Goal: Transaction & Acquisition: Purchase product/service

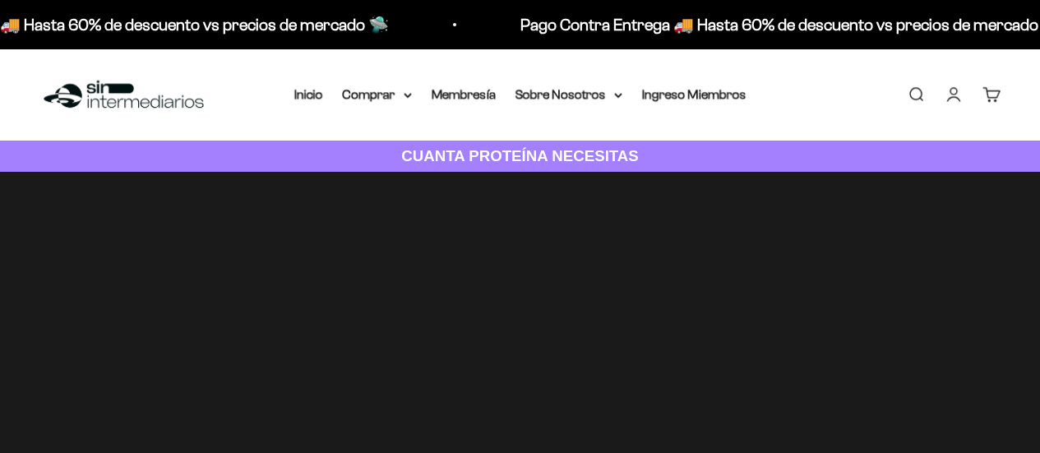
click at [541, 252] on img at bounding box center [520, 341] width 1040 height 339
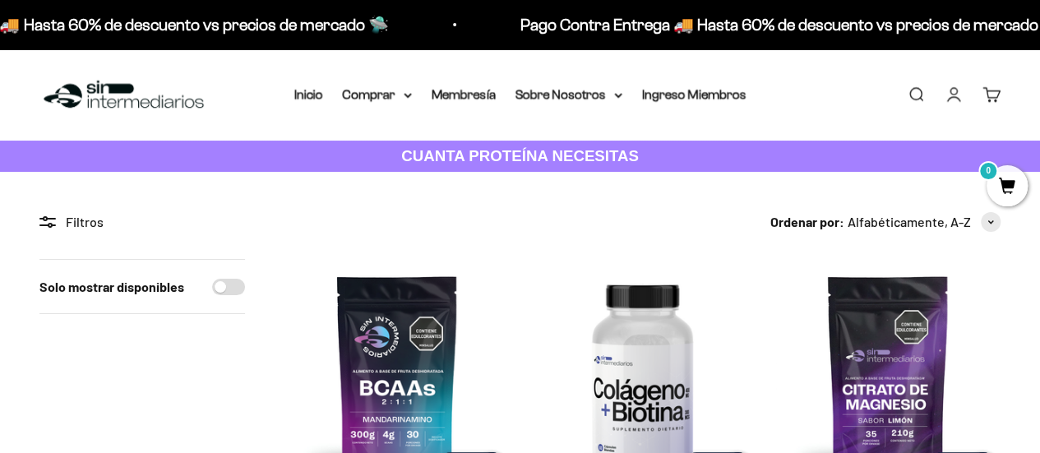
scroll to position [483, 0]
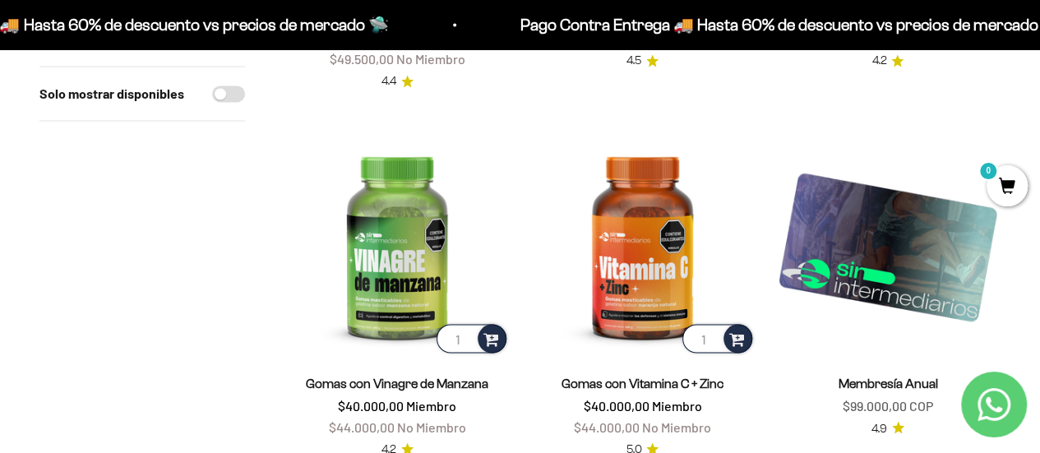
drag, startPoint x: 1048, startPoint y: 39, endPoint x: 1046, endPoint y: 136, distance: 97.0
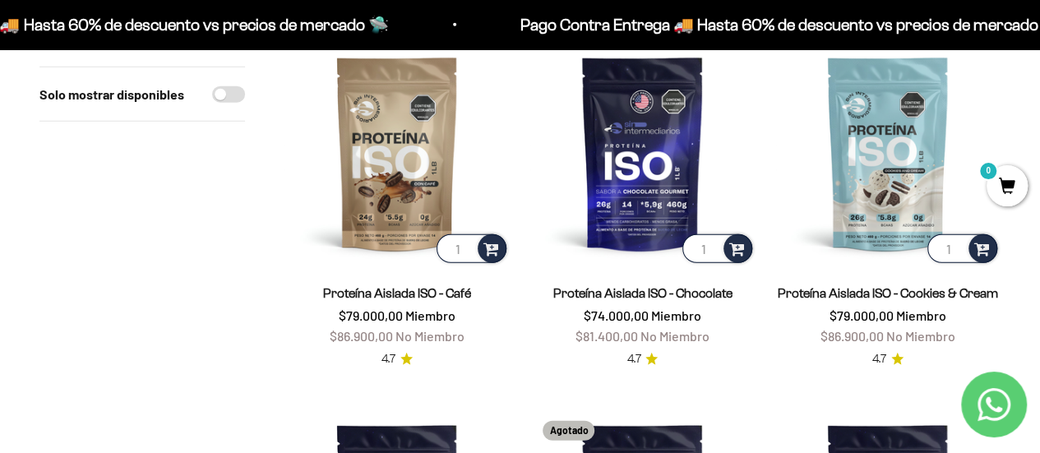
scroll to position [2090, 0]
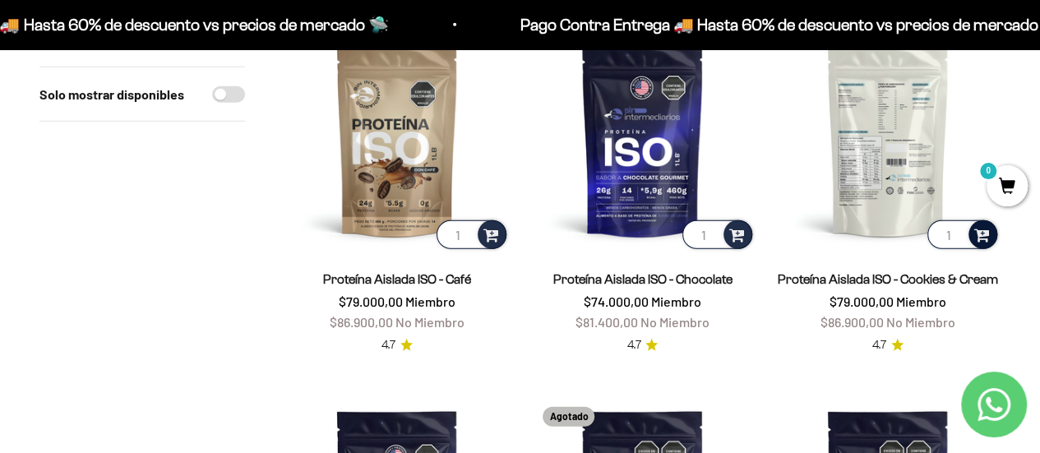
click at [971, 233] on div at bounding box center [983, 234] width 29 height 29
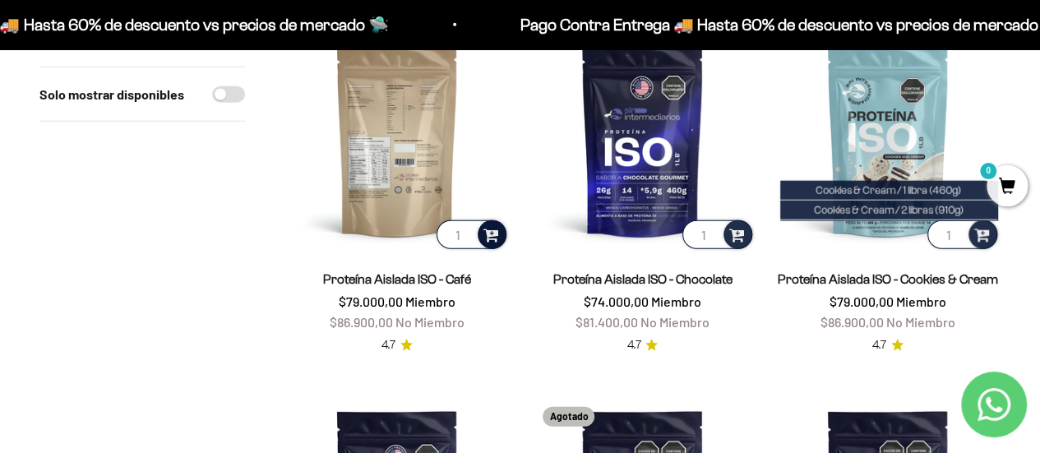
click at [487, 234] on span at bounding box center [491, 233] width 16 height 19
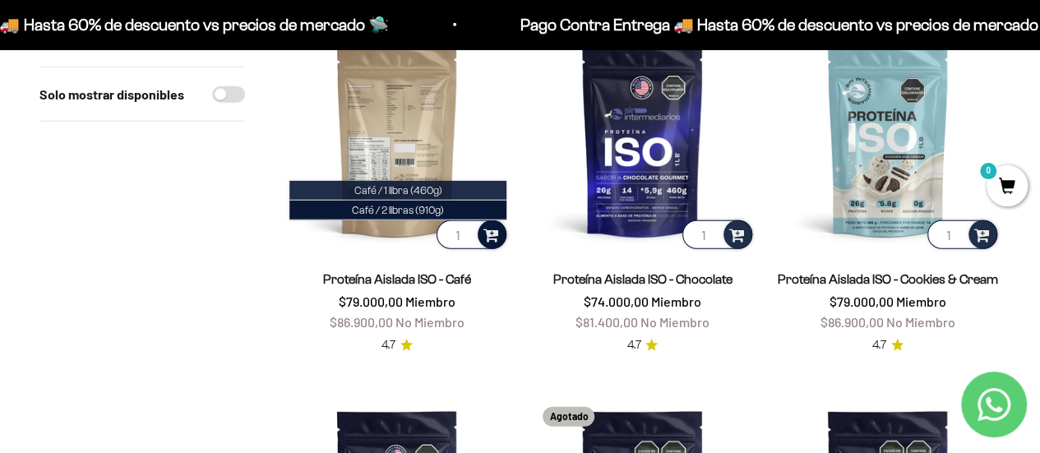
click at [405, 188] on span "Café / 1 libra (460g)" at bounding box center [398, 190] width 88 height 12
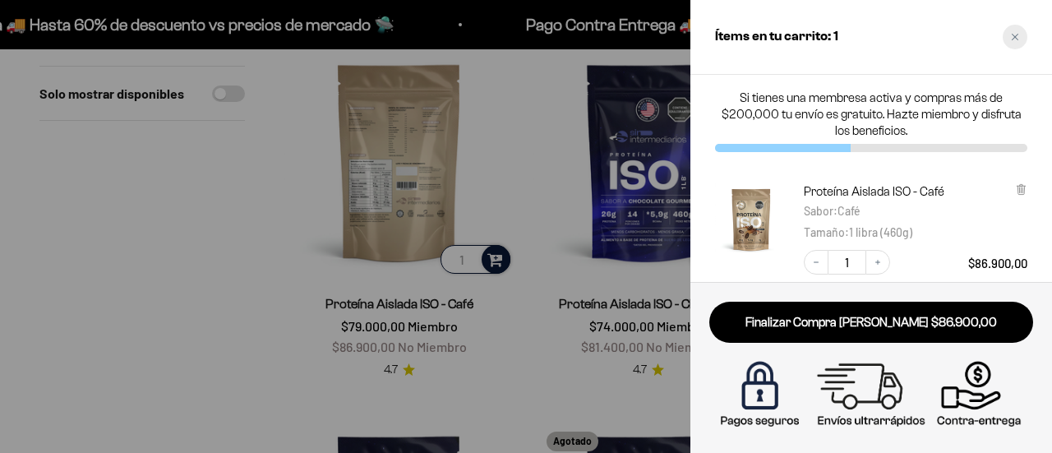
click at [1016, 32] on div "Close cart" at bounding box center [1015, 37] width 25 height 25
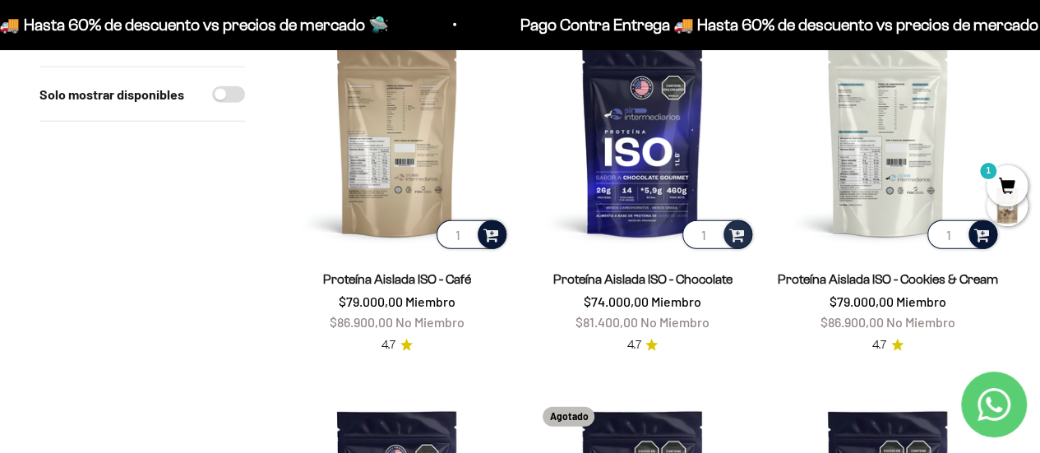
click at [979, 227] on span at bounding box center [982, 233] width 16 height 19
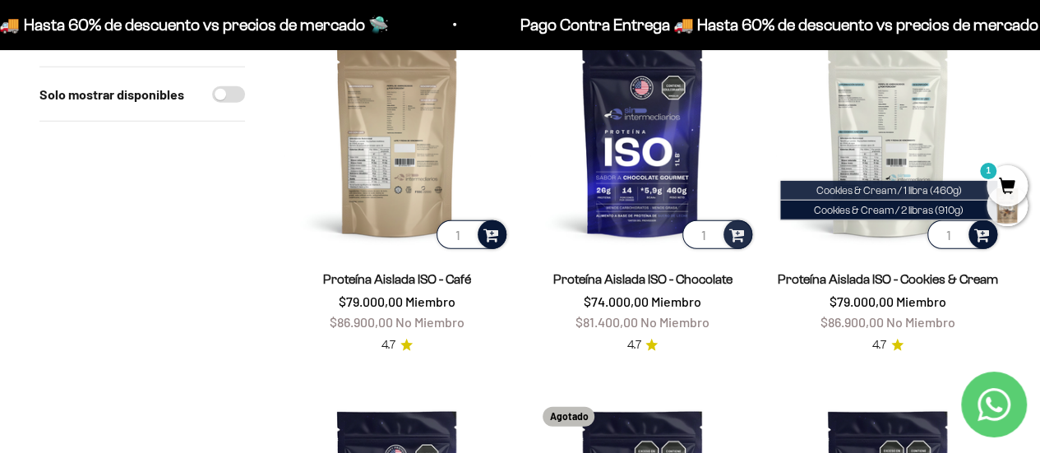
click at [937, 187] on span "Cookies & Cream / 1 libra (460g)" at bounding box center [889, 190] width 146 height 12
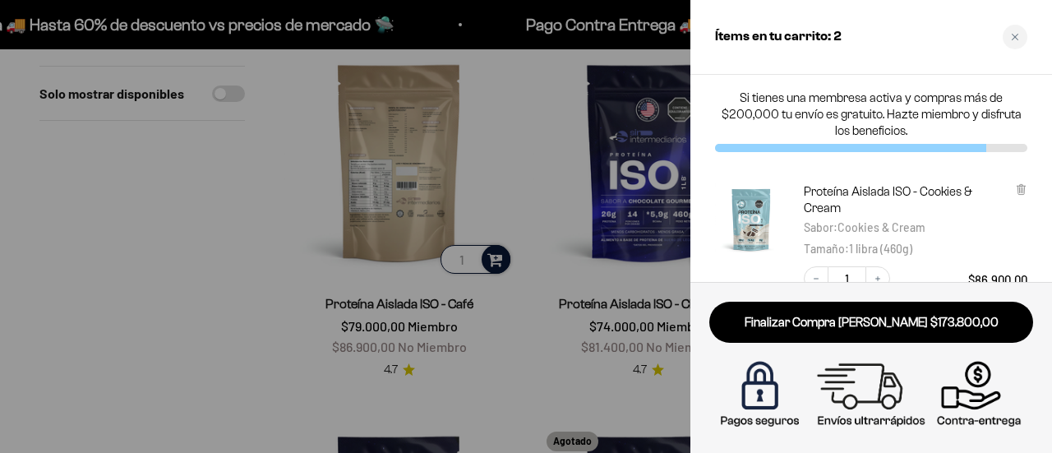
click at [561, 215] on div at bounding box center [526, 226] width 1052 height 453
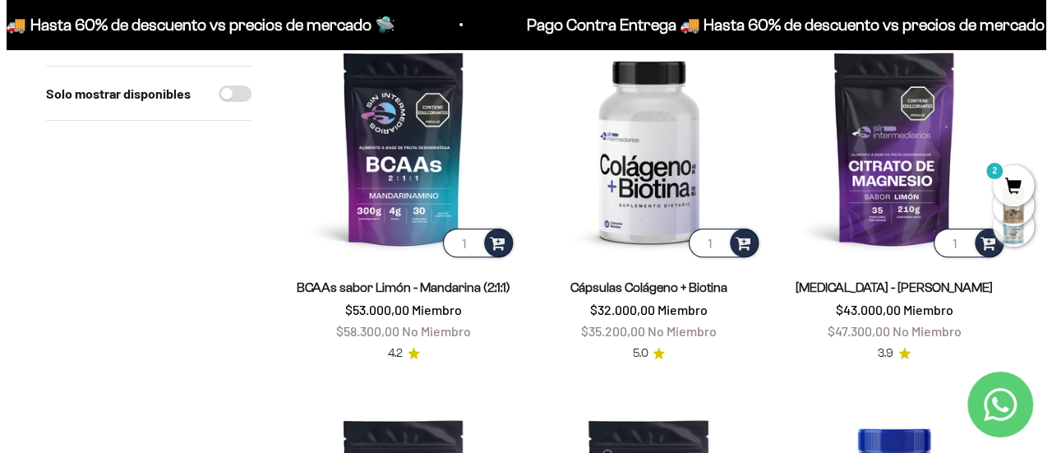
scroll to position [0, 0]
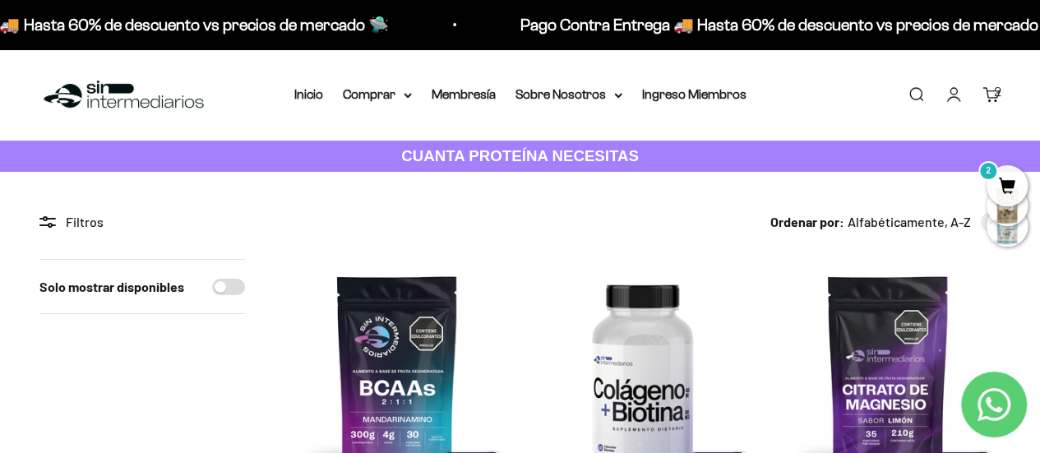
click at [983, 103] on link "Carrito 2" at bounding box center [991, 95] width 18 height 18
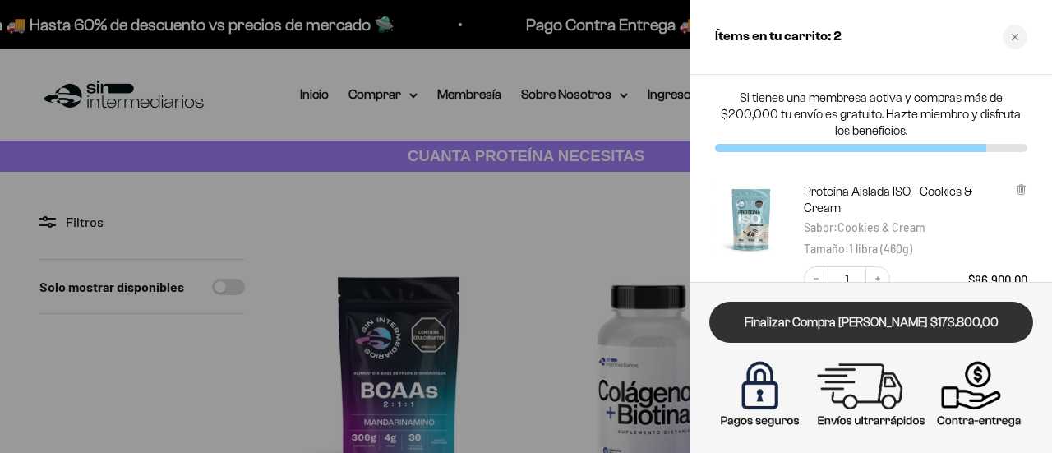
click at [880, 315] on link "Finalizar Compra [PERSON_NAME] $173.800,00" at bounding box center [872, 323] width 324 height 42
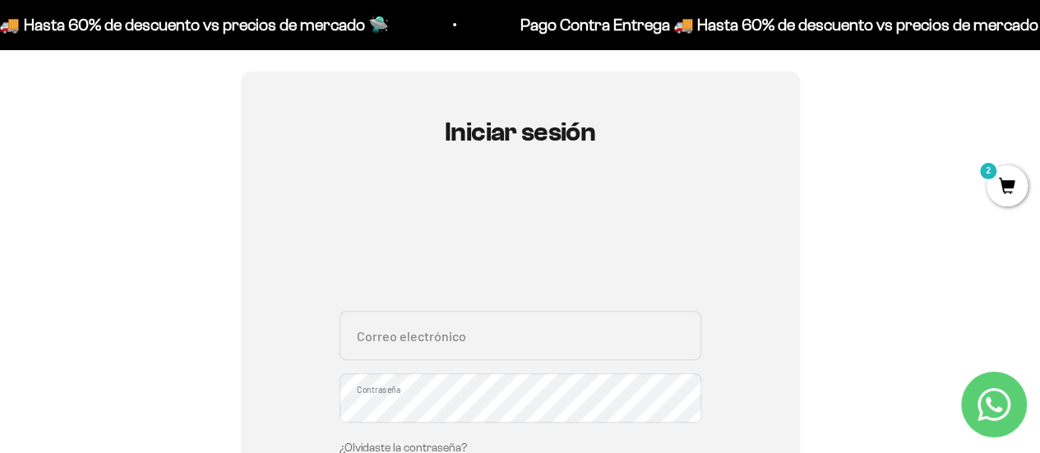
scroll to position [126, 0]
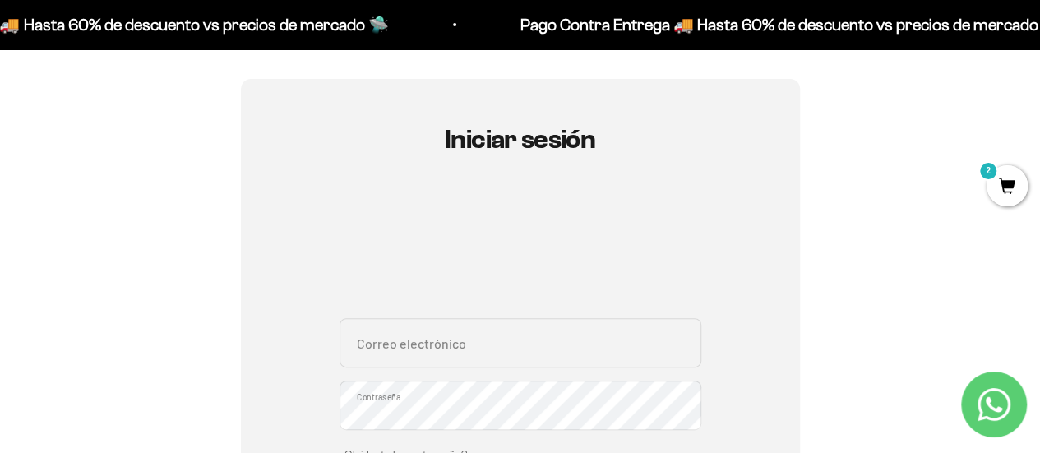
drag, startPoint x: 1052, startPoint y: 37, endPoint x: 1023, endPoint y: 76, distance: 48.8
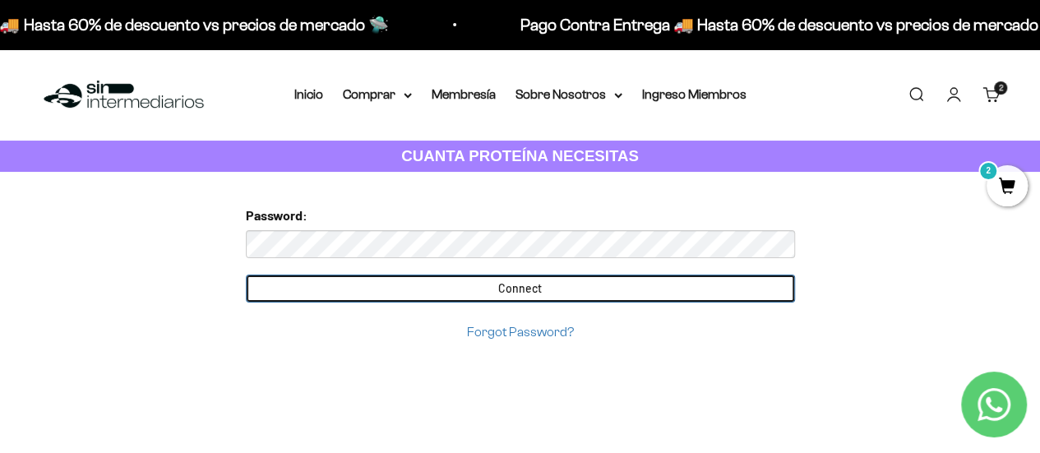
click at [502, 287] on input "Connect" at bounding box center [520, 289] width 549 height 28
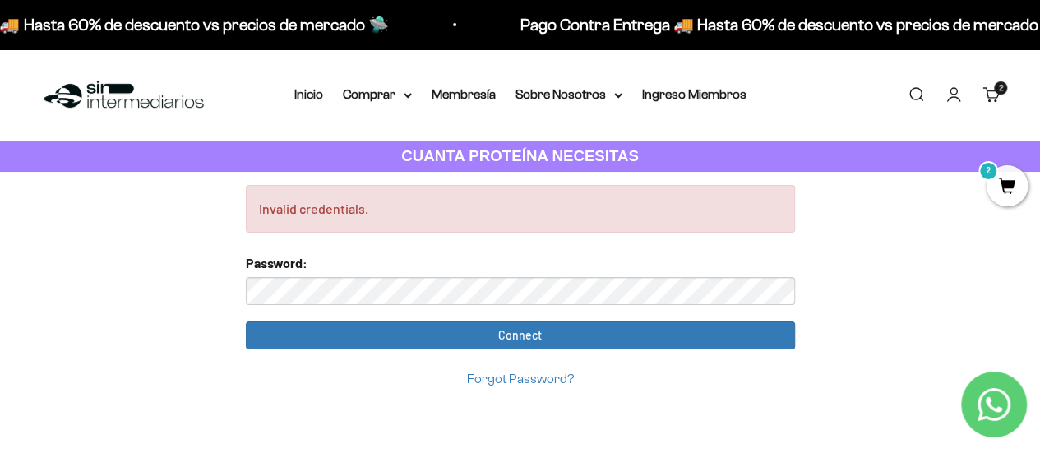
click at [950, 90] on link "Iniciar sesión" at bounding box center [954, 95] width 18 height 18
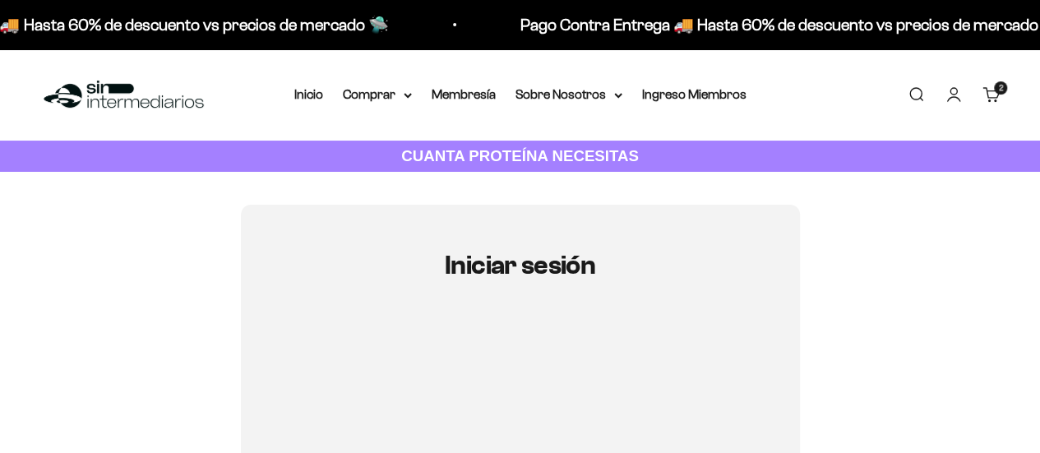
type input "[EMAIL_ADDRESS][DOMAIN_NAME]"
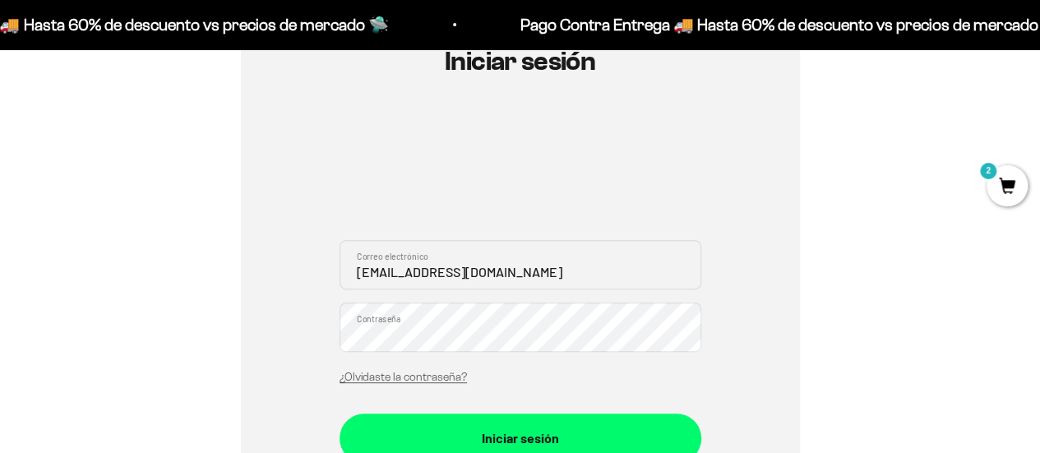
scroll to position [256, 0]
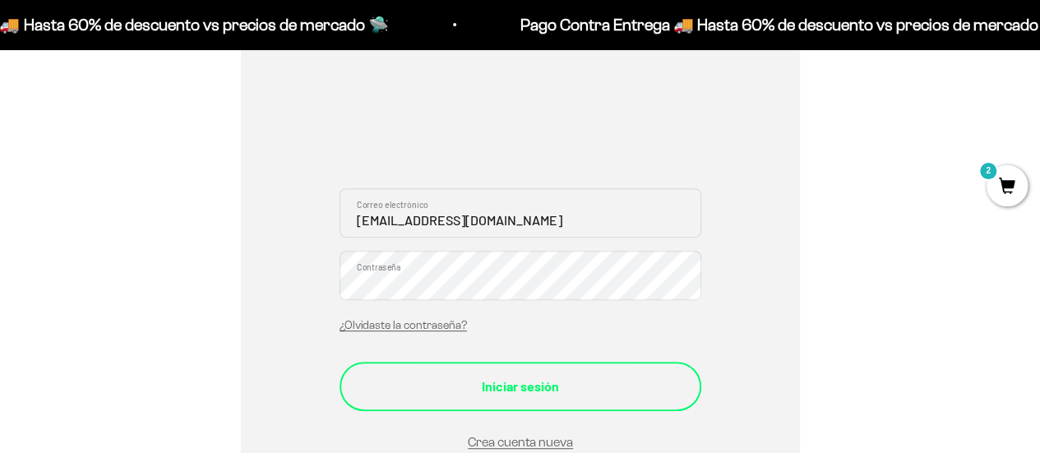
click at [565, 383] on div "Iniciar sesión" at bounding box center [520, 386] width 296 height 21
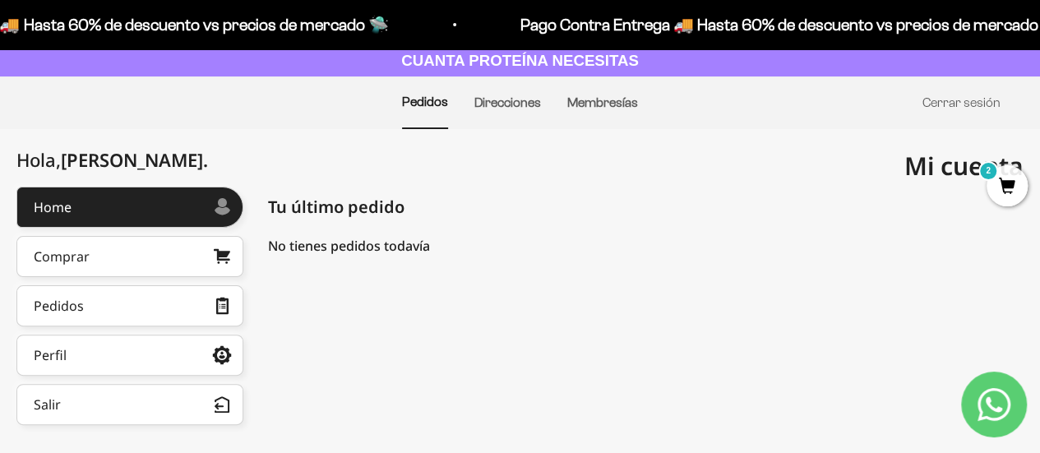
scroll to position [114, 0]
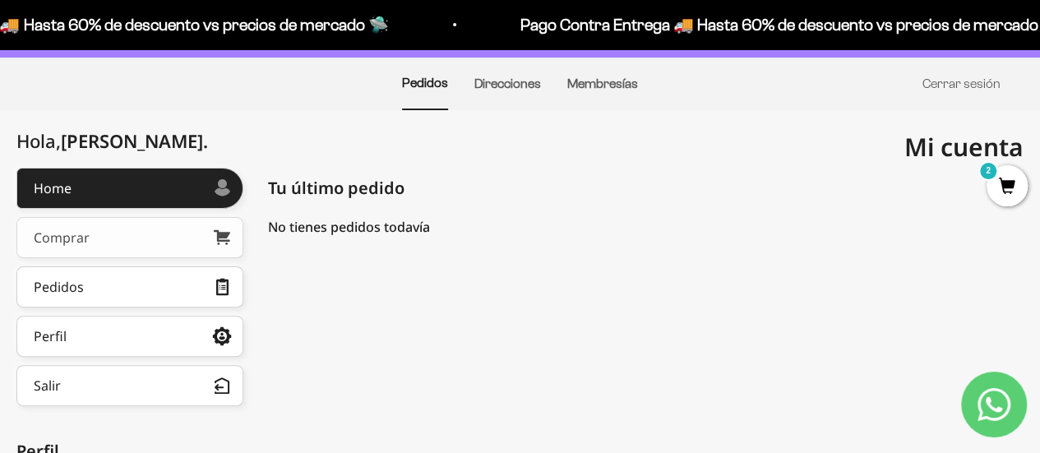
click at [168, 223] on link "Comprar" at bounding box center [129, 237] width 227 height 41
click at [145, 287] on link "Pedidos" at bounding box center [129, 286] width 227 height 41
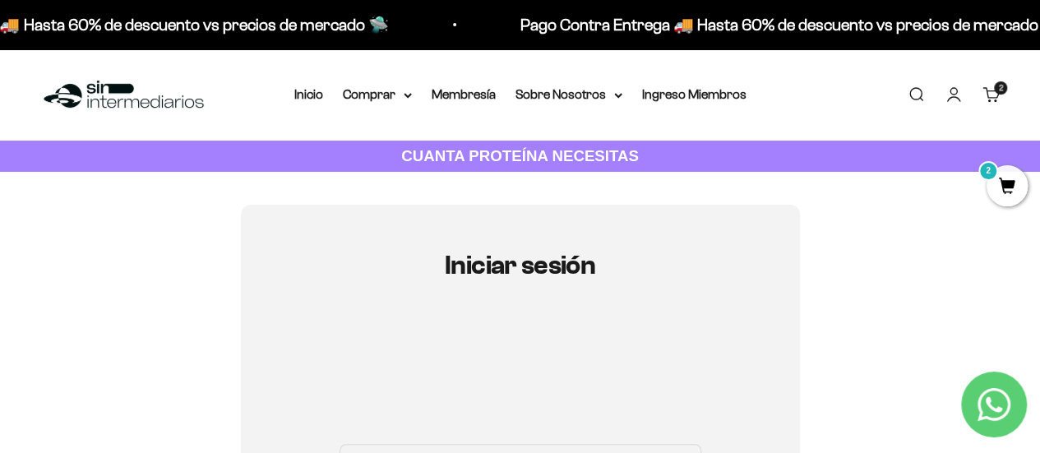
type input "[EMAIL_ADDRESS][DOMAIN_NAME]"
click at [1005, 91] on cart-count "2 artículos 2" at bounding box center [1000, 87] width 13 height 13
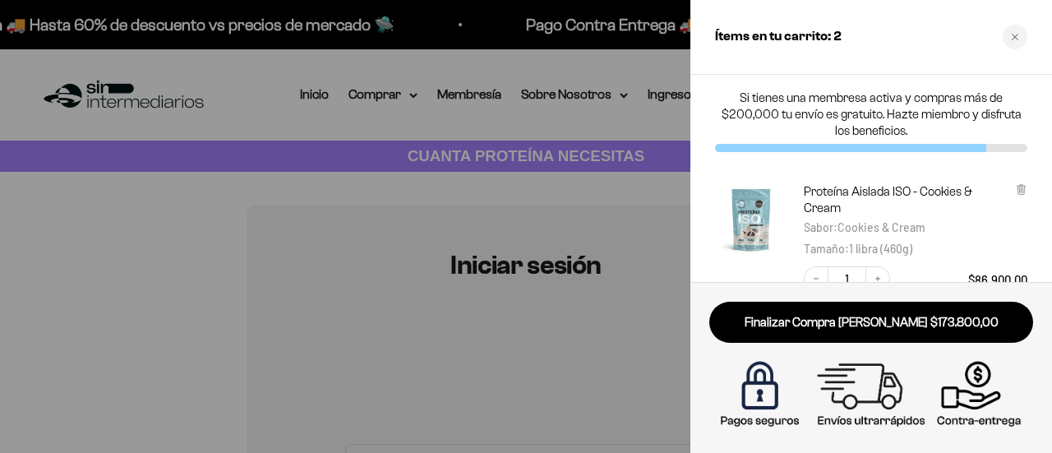
click at [1038, 123] on div "Si tienes una membresa activa y compras más de $200,000 tu envío es gratuito. H…" at bounding box center [872, 121] width 362 height 92
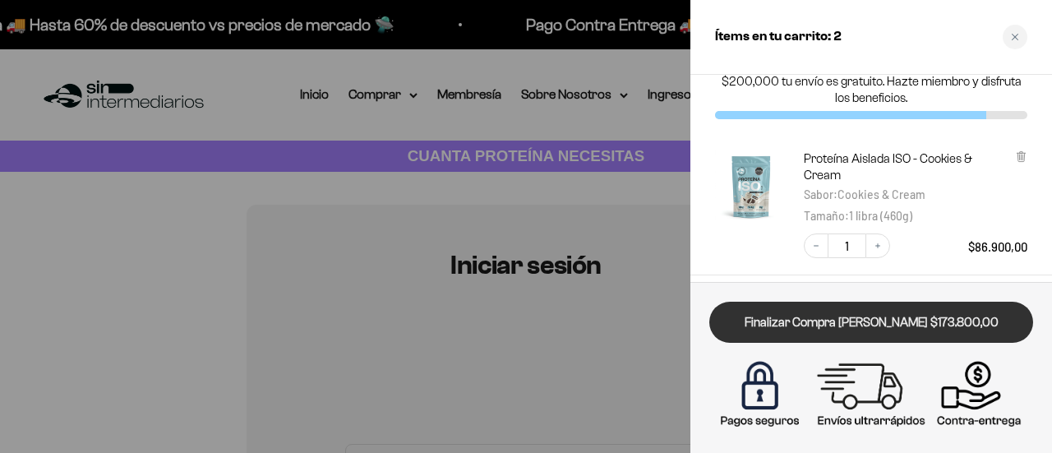
click at [787, 311] on link "Finalizar Compra Segura $173.800,00" at bounding box center [872, 323] width 324 height 42
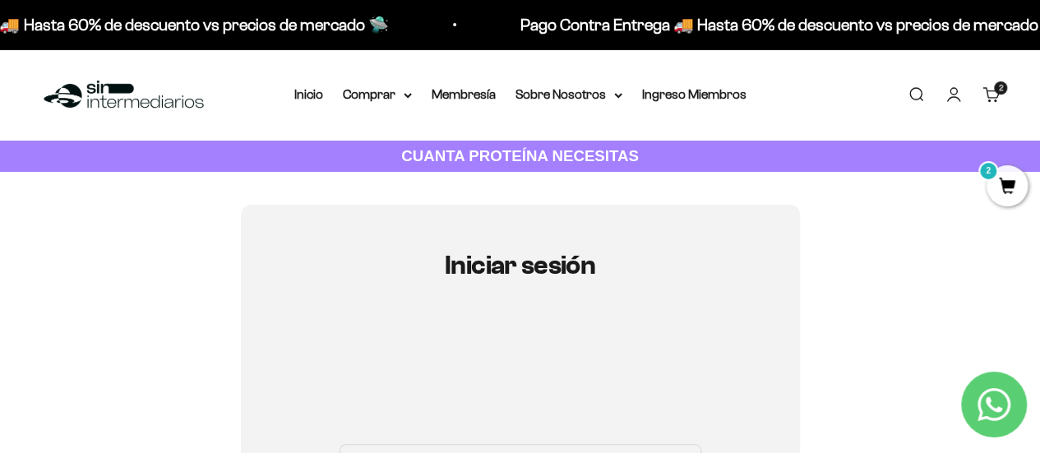
type input "lozadafernanda0@gmail.com"
click at [987, 101] on link "Carrito 2 artículos 2" at bounding box center [991, 95] width 18 height 18
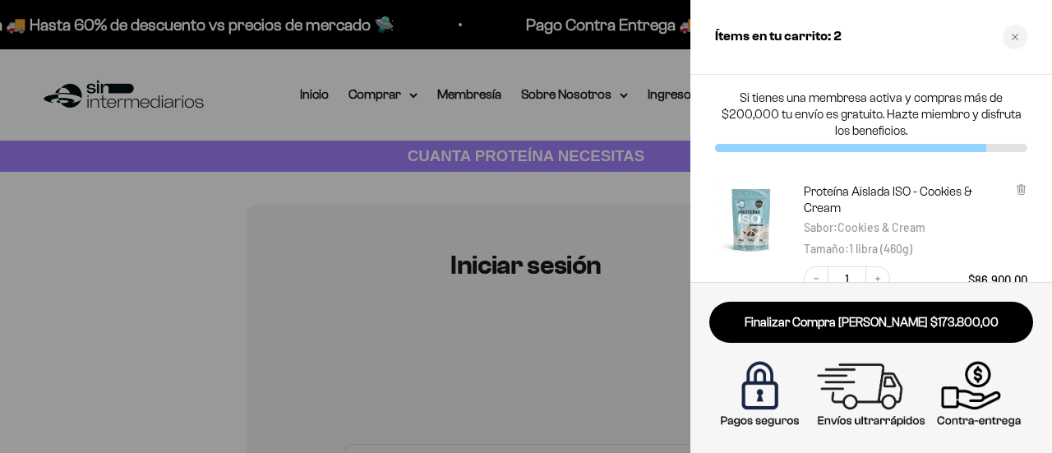
click at [413, 111] on div at bounding box center [526, 226] width 1052 height 453
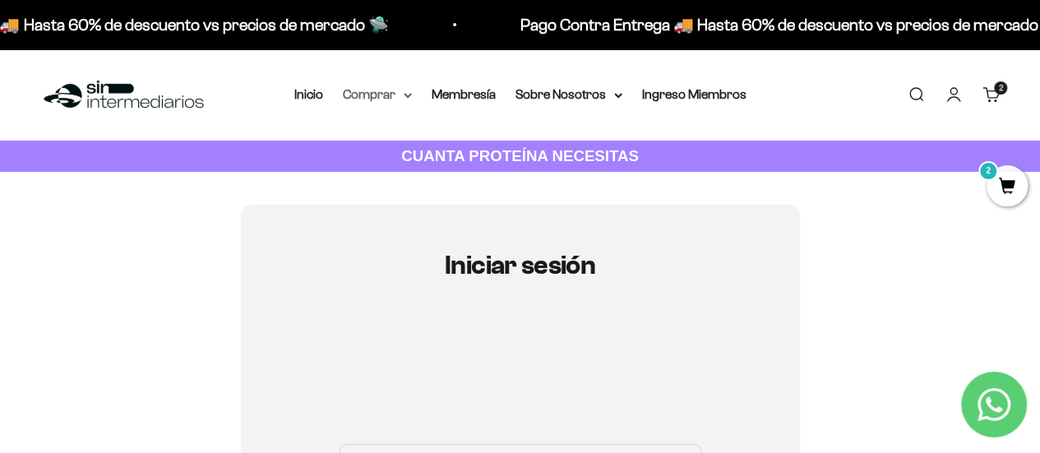
click at [404, 104] on summary "Comprar" at bounding box center [377, 94] width 69 height 21
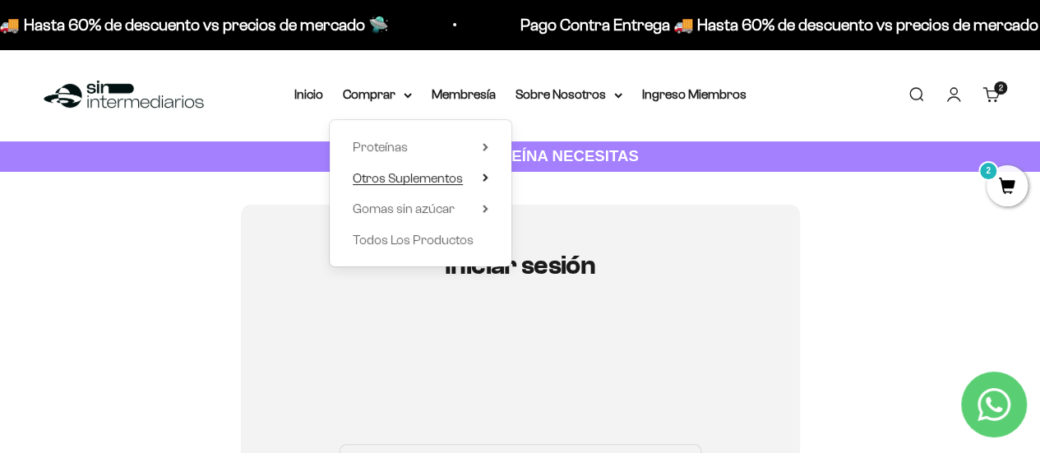
click at [487, 178] on icon at bounding box center [486, 177] width 6 height 8
click at [483, 211] on icon at bounding box center [484, 209] width 3 height 7
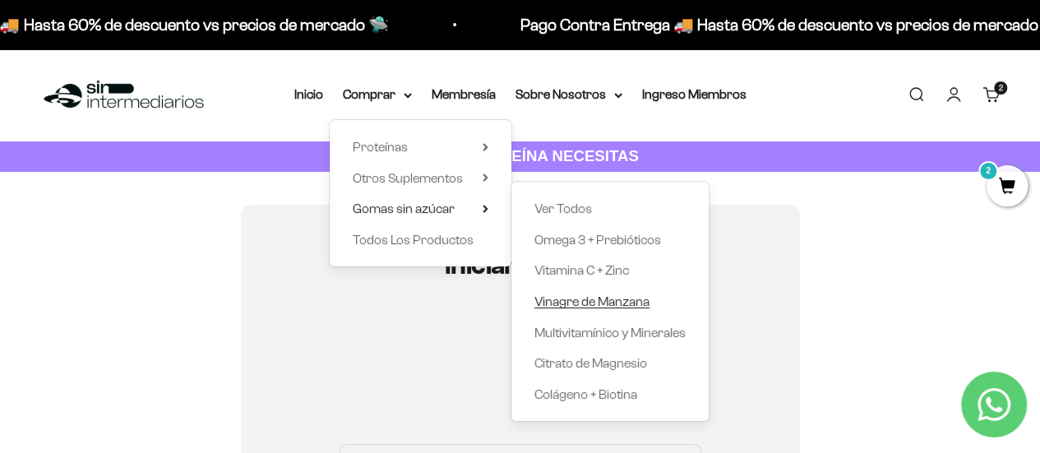
click at [612, 298] on span "Vinagre de Manzana" at bounding box center [591, 301] width 115 height 14
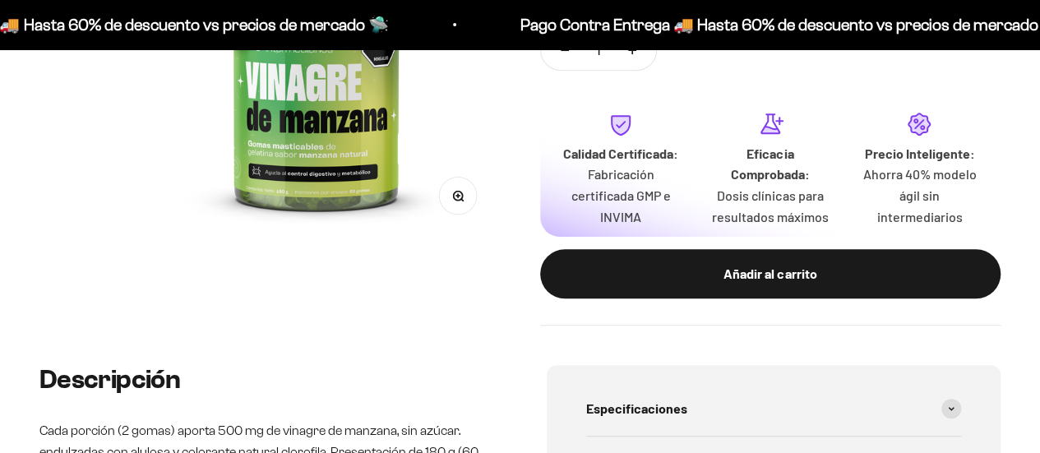
scroll to position [363, 0]
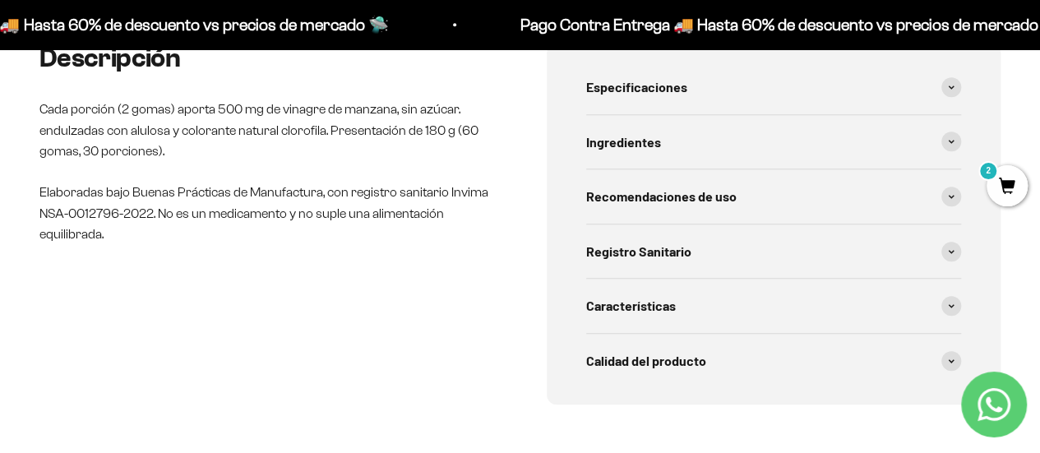
drag, startPoint x: 1043, startPoint y: 45, endPoint x: 1052, endPoint y: 115, distance: 70.5
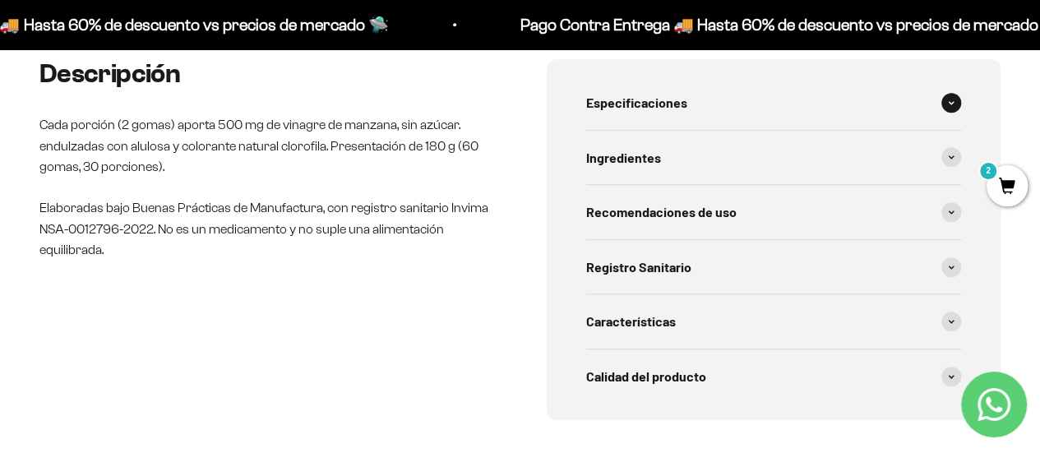
click at [942, 96] on div "Especificaciones" at bounding box center [774, 103] width 376 height 54
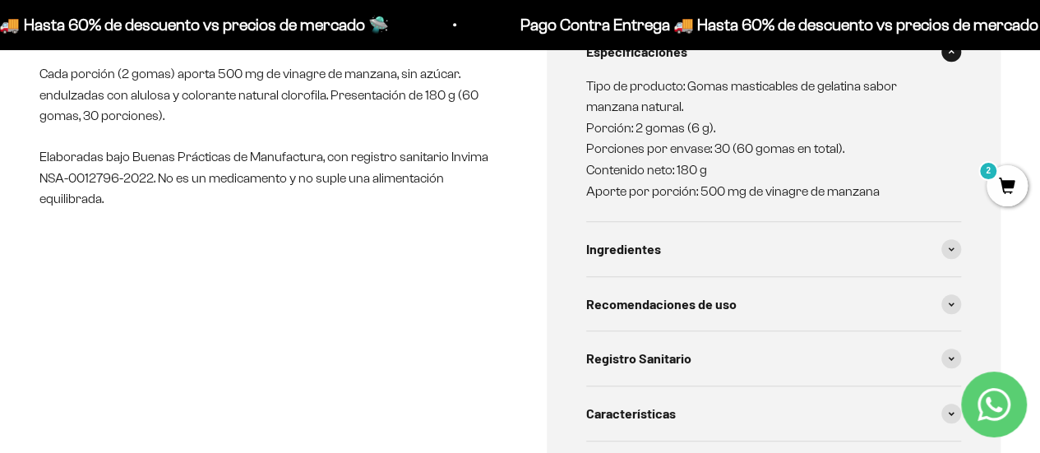
scroll to position [704, 0]
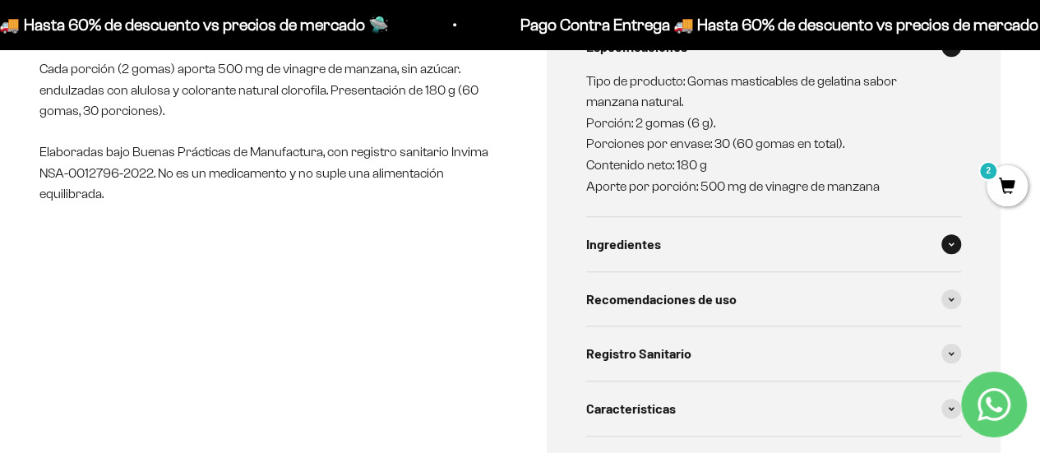
click at [944, 244] on span at bounding box center [951, 244] width 20 height 20
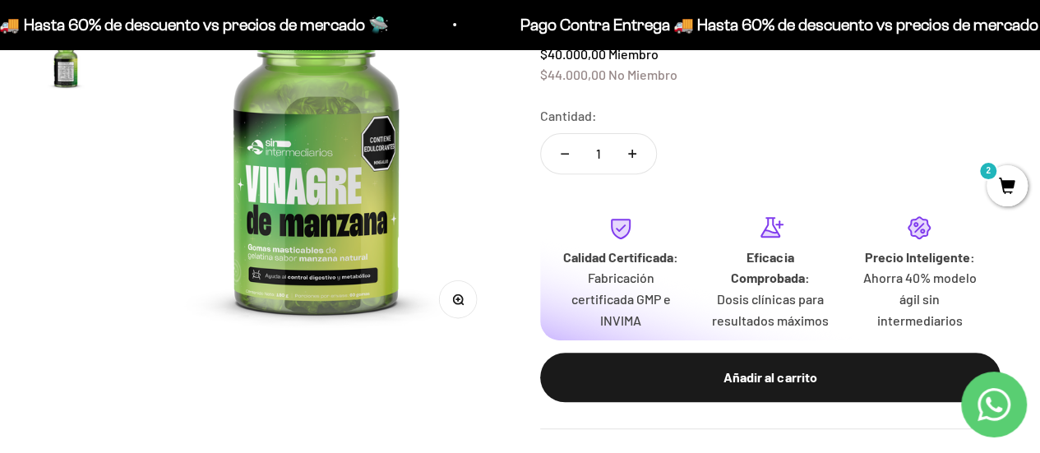
scroll to position [217, 0]
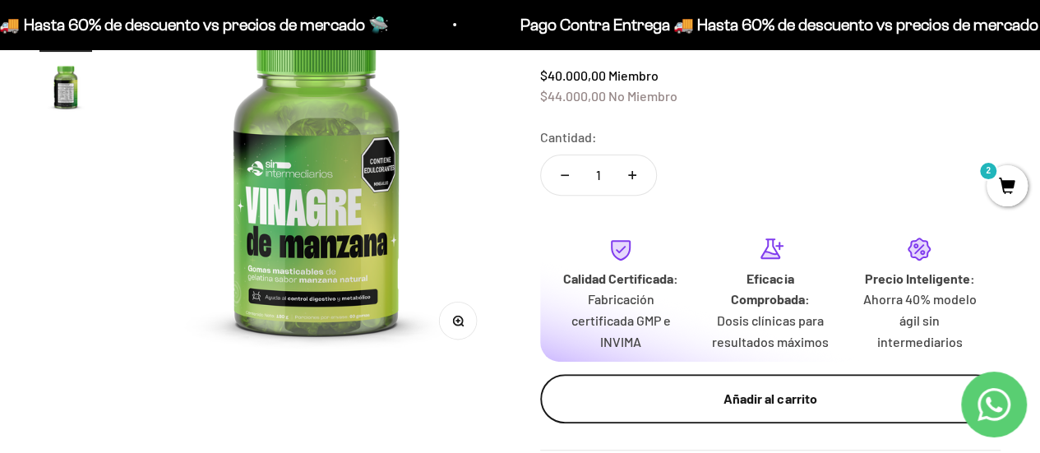
click at [752, 418] on button "Añadir al carrito" at bounding box center [770, 398] width 461 height 49
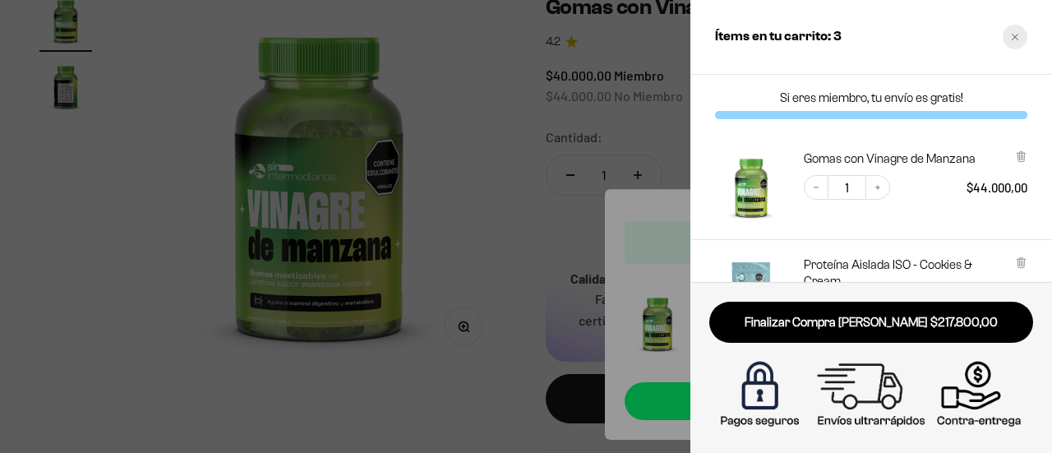
click at [1010, 34] on div "Close cart" at bounding box center [1015, 37] width 25 height 25
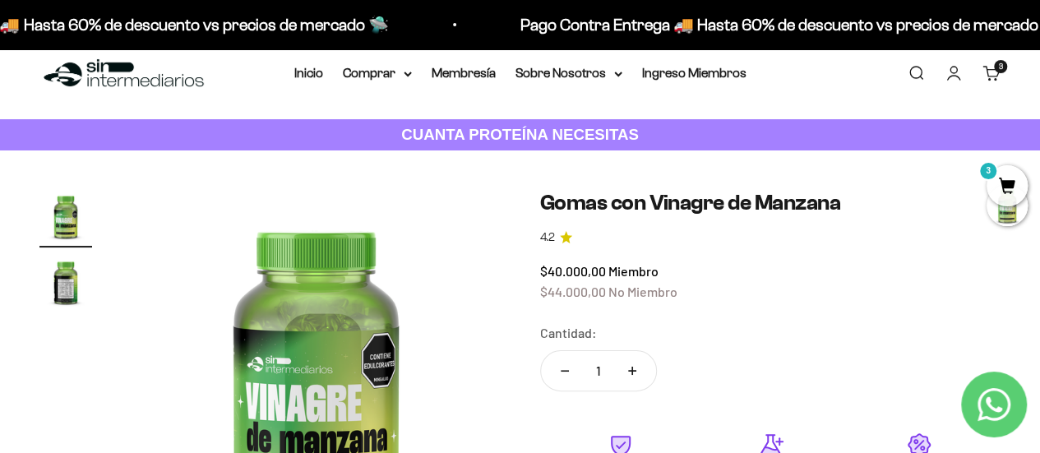
scroll to position [0, 0]
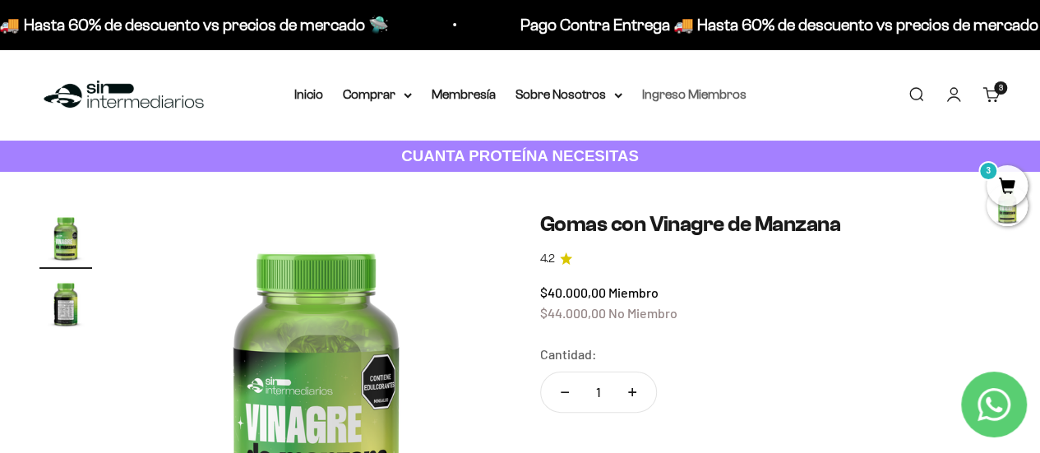
click at [709, 101] on link "Ingreso Miembros" at bounding box center [694, 94] width 104 height 14
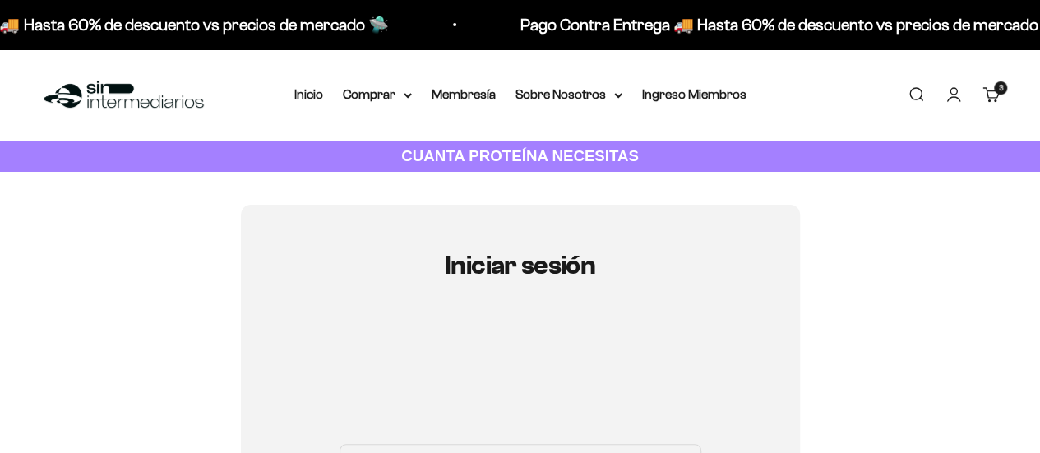
type input "[EMAIL_ADDRESS][DOMAIN_NAME]"
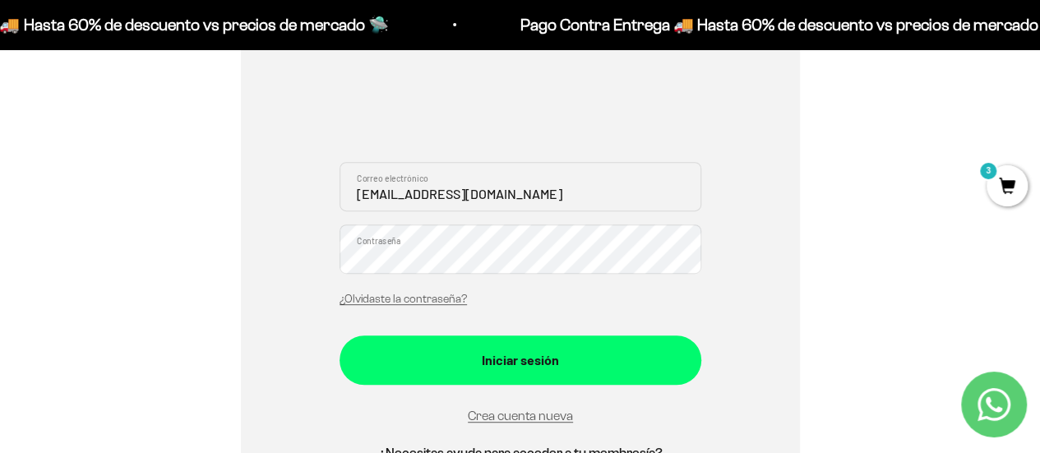
scroll to position [284, 0]
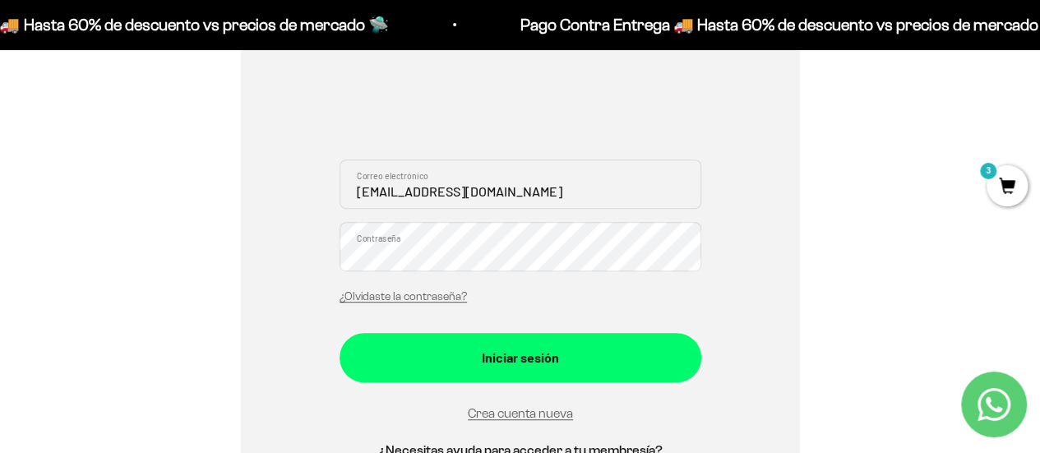
drag, startPoint x: 1052, startPoint y: 65, endPoint x: 1052, endPoint y: 131, distance: 65.8
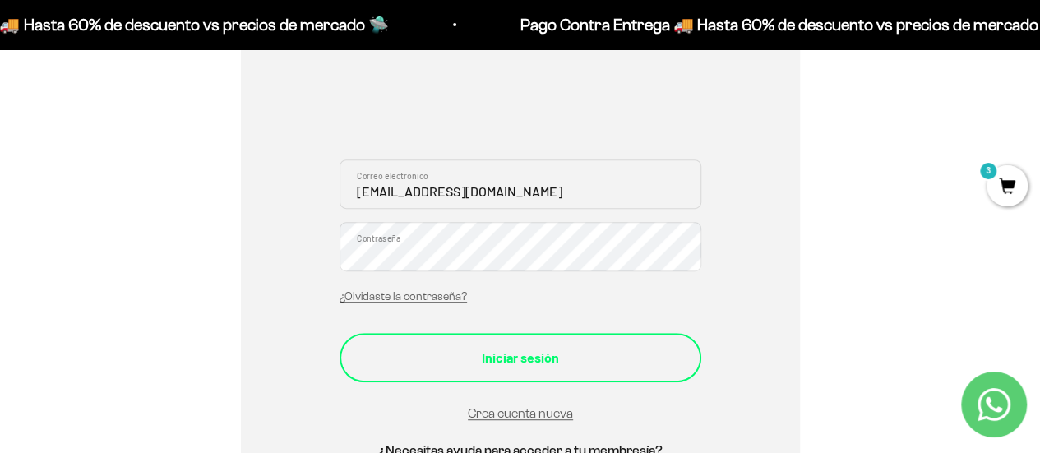
click at [500, 370] on button "Iniciar sesión" at bounding box center [521, 357] width 362 height 49
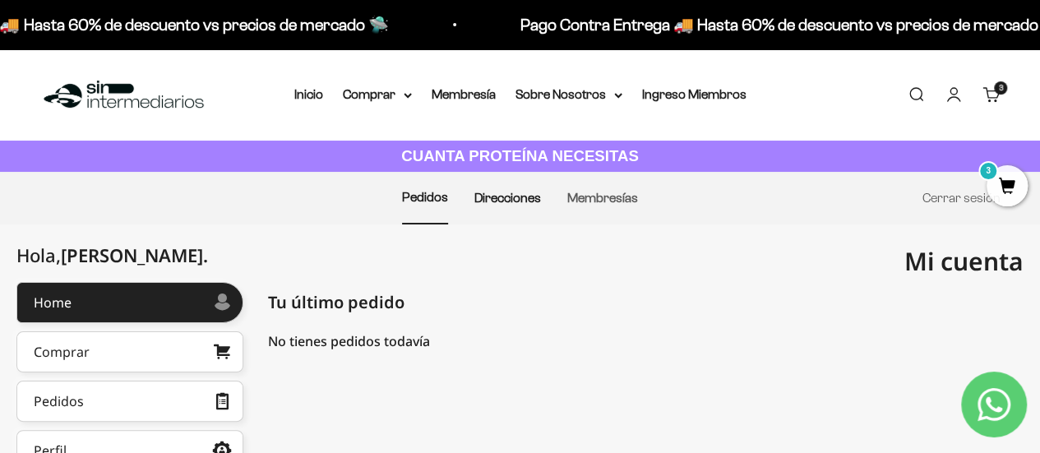
click at [485, 194] on link "Direcciones" at bounding box center [507, 198] width 67 height 14
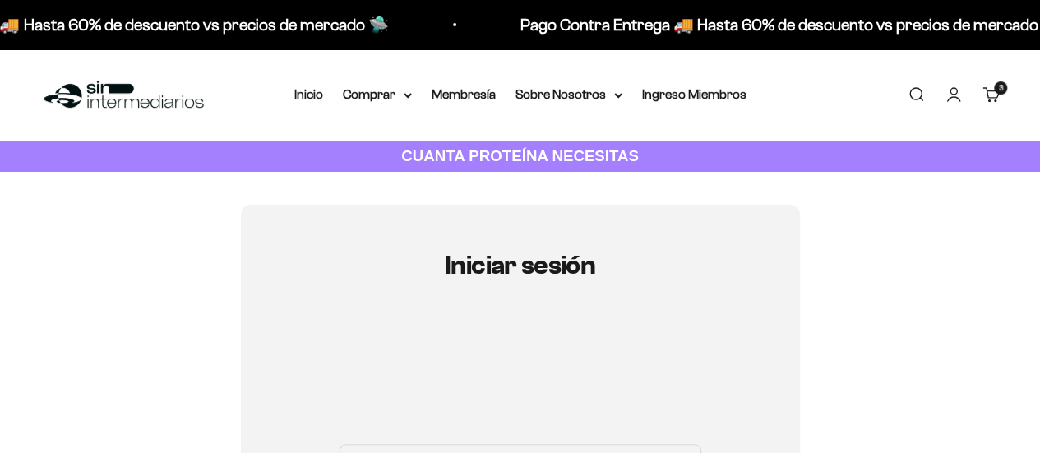
type input "[EMAIL_ADDRESS][DOMAIN_NAME]"
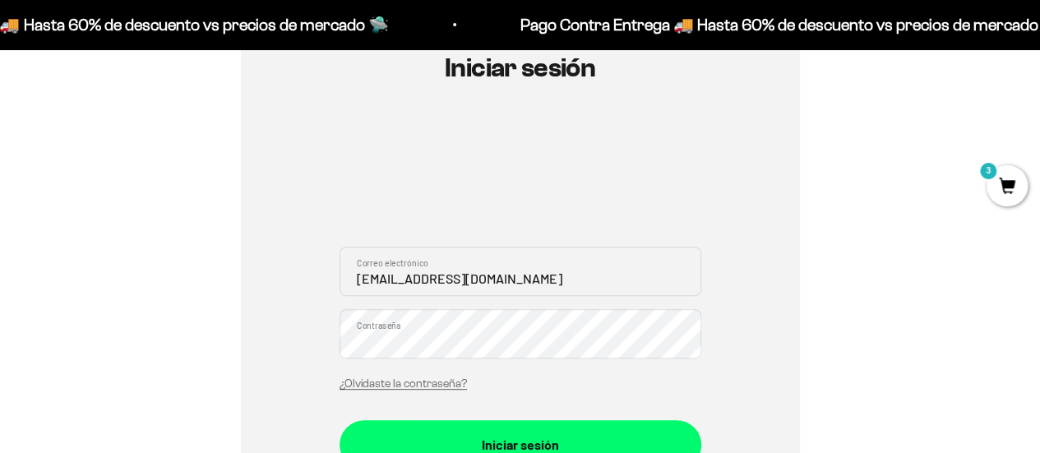
scroll to position [225, 0]
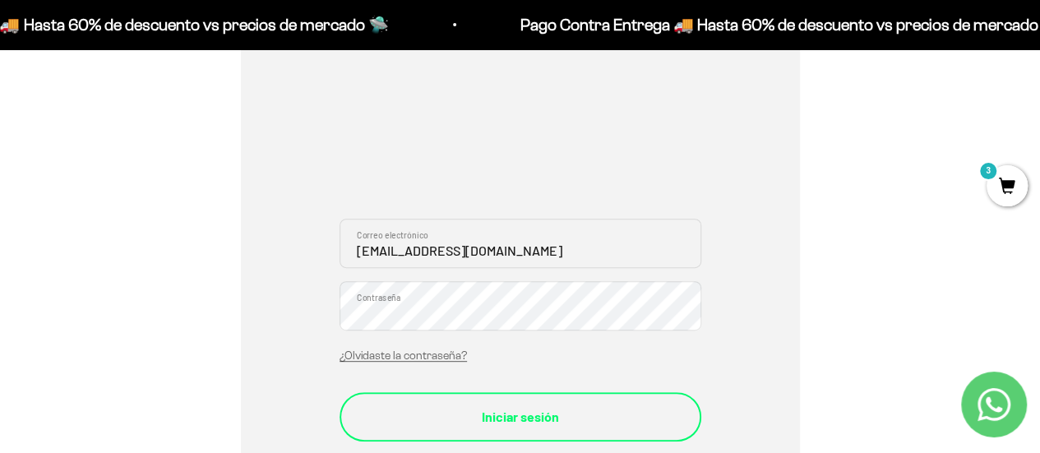
click at [575, 413] on div "Iniciar sesión" at bounding box center [520, 416] width 296 height 21
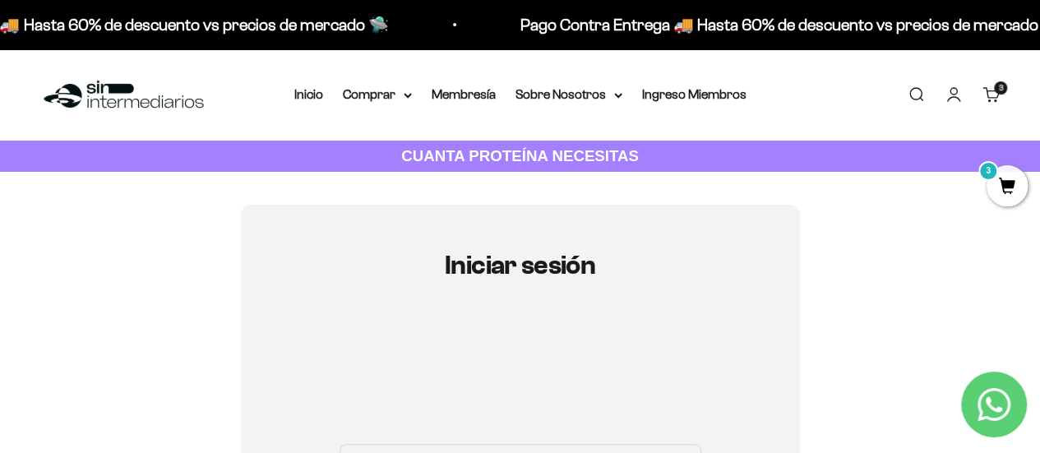
type input "[EMAIL_ADDRESS][DOMAIN_NAME]"
